Goal: Find contact information: Find contact information

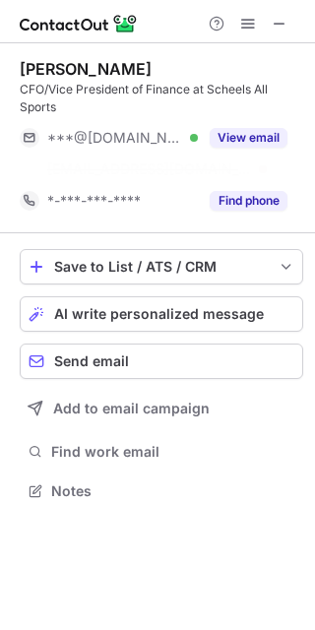
scroll to position [10, 10]
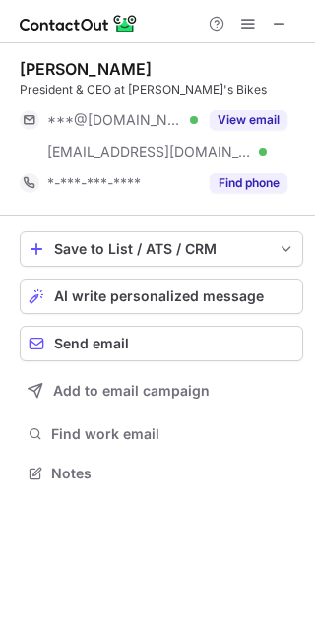
scroll to position [460, 315]
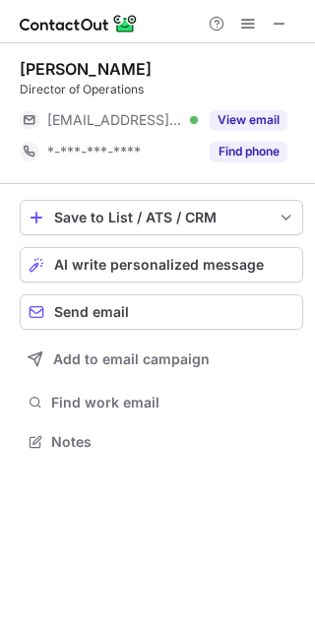
scroll to position [428, 315]
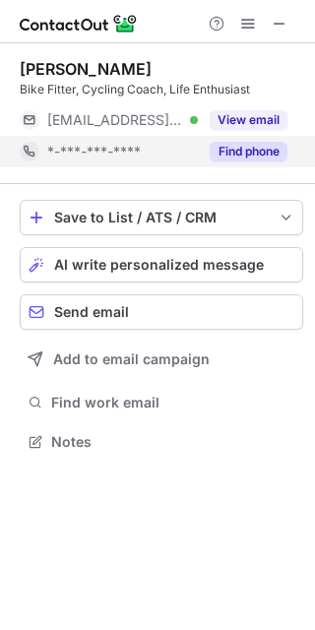
click at [257, 159] on button "Find phone" at bounding box center [249, 152] width 78 height 20
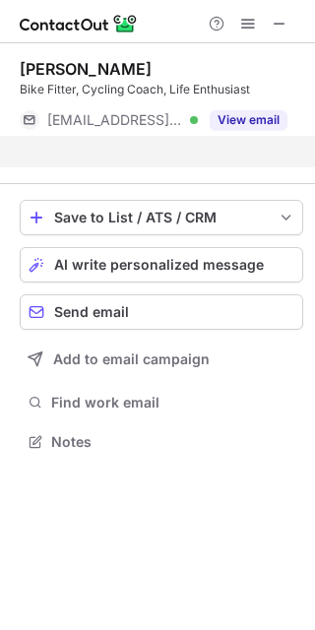
scroll to position [10, 10]
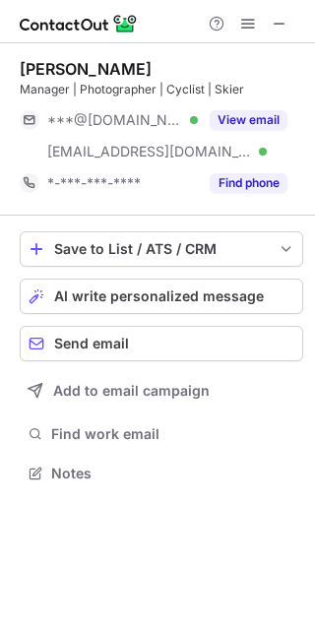
scroll to position [460, 315]
